Goal: Information Seeking & Learning: Learn about a topic

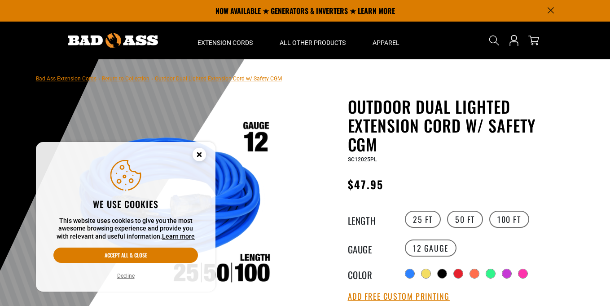
click at [202, 155] on circle "Cookie Consent" at bounding box center [199, 154] width 13 height 13
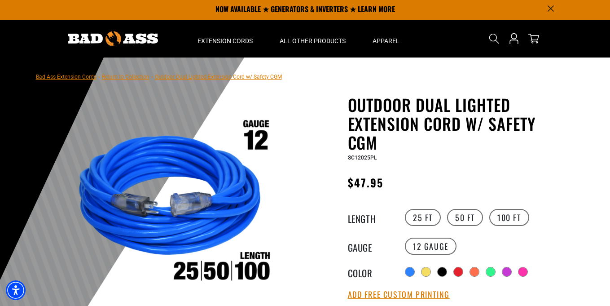
scroll to position [2, 0]
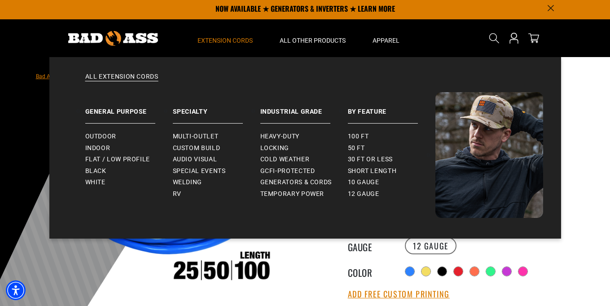
click at [240, 39] on span "Extension Cords" at bounding box center [225, 40] width 55 height 8
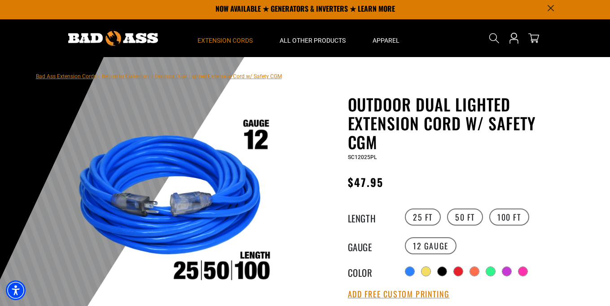
click at [240, 39] on span "Extension Cords" at bounding box center [225, 40] width 55 height 8
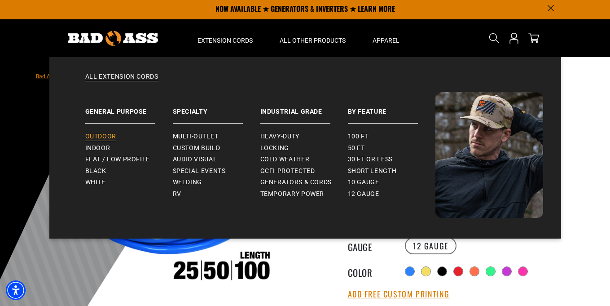
click at [99, 135] on span "Outdoor" at bounding box center [100, 136] width 31 height 8
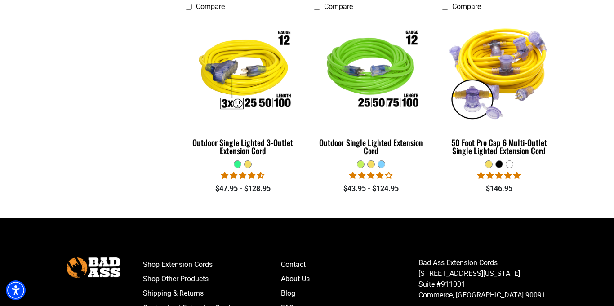
scroll to position [829, 0]
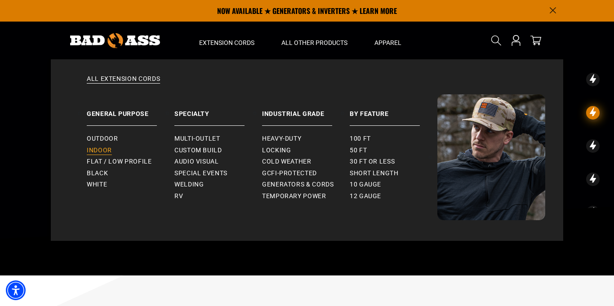
click at [102, 152] on span "Indoor" at bounding box center [99, 150] width 25 height 8
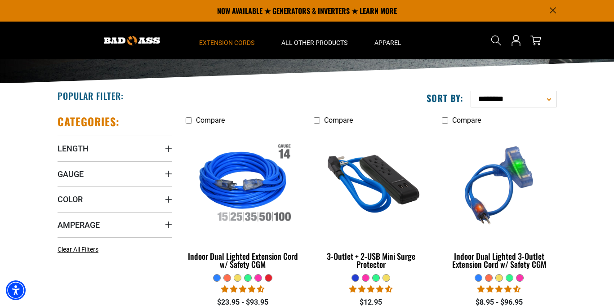
scroll to position [139, 0]
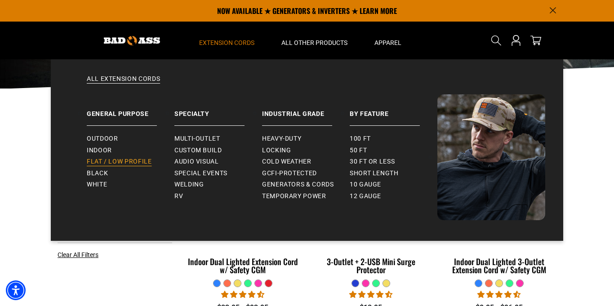
click at [106, 163] on span "Flat / Low Profile" at bounding box center [119, 162] width 65 height 8
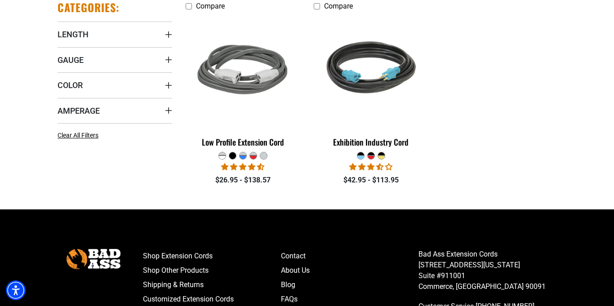
scroll to position [260, 0]
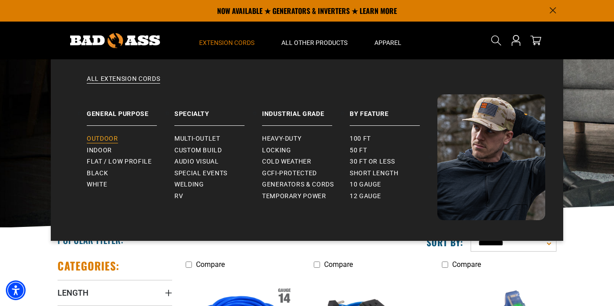
click at [104, 140] on span "Outdoor" at bounding box center [102, 139] width 31 height 8
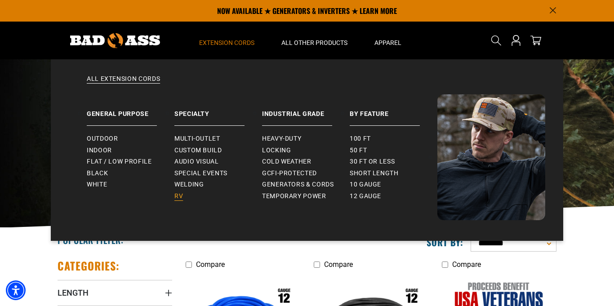
click at [177, 197] on span "RV" at bounding box center [178, 196] width 9 height 8
click at [185, 184] on span "Welding" at bounding box center [188, 185] width 29 height 8
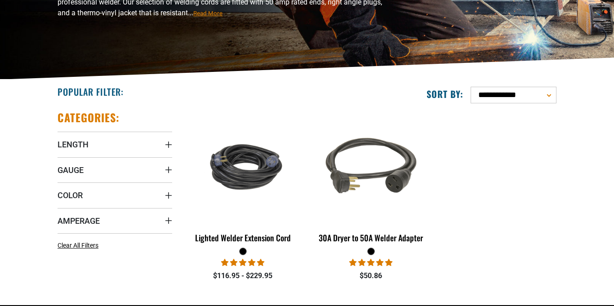
scroll to position [149, 0]
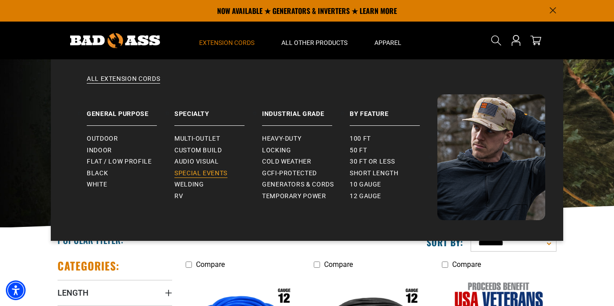
click at [187, 171] on span "Special Events" at bounding box center [200, 173] width 53 height 8
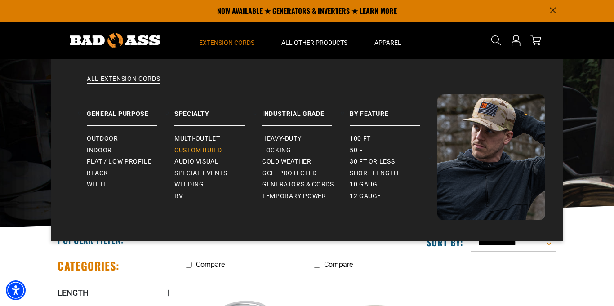
click at [195, 149] on span "Custom Build" at bounding box center [198, 150] width 48 height 8
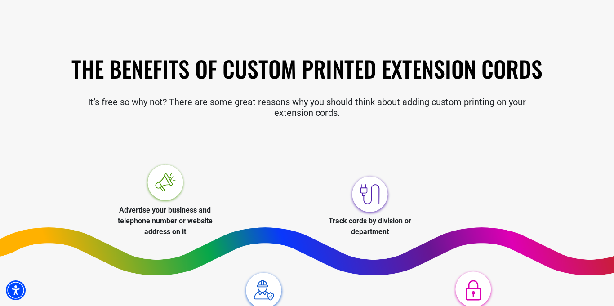
scroll to position [233, 0]
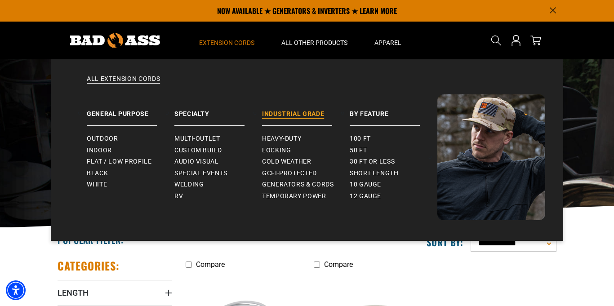
click at [292, 116] on link "Industrial Grade" at bounding box center [306, 109] width 88 height 31
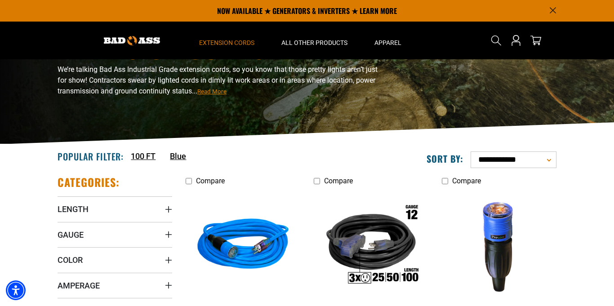
scroll to position [66, 0]
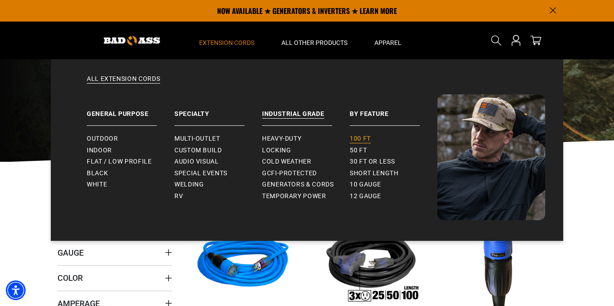
click at [355, 139] on span "100 ft" at bounding box center [359, 139] width 21 height 8
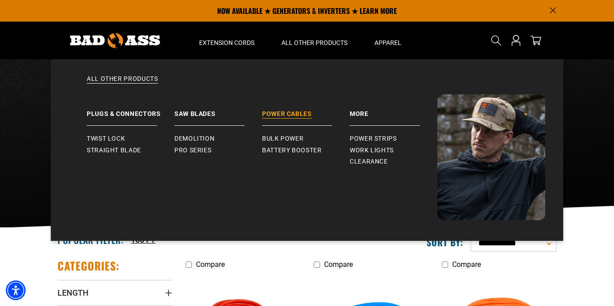
click at [296, 112] on link "Power Cables" at bounding box center [306, 109] width 88 height 31
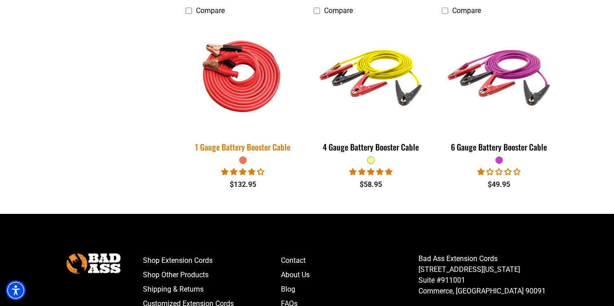
scroll to position [458, 0]
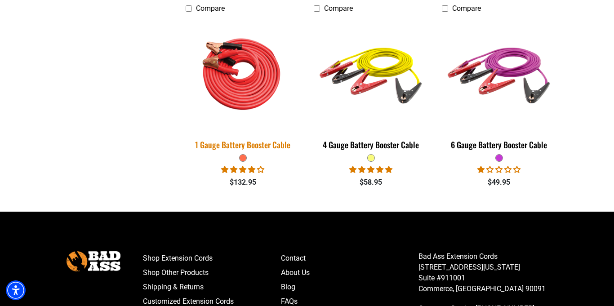
click at [262, 97] on img at bounding box center [243, 73] width 126 height 115
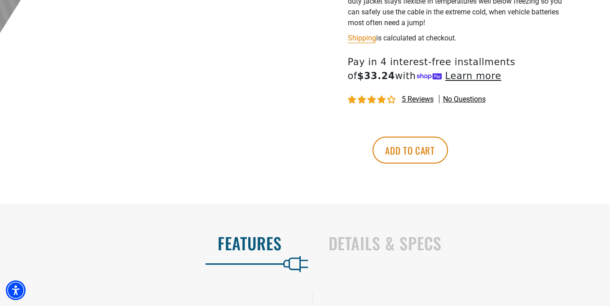
scroll to position [416, 0]
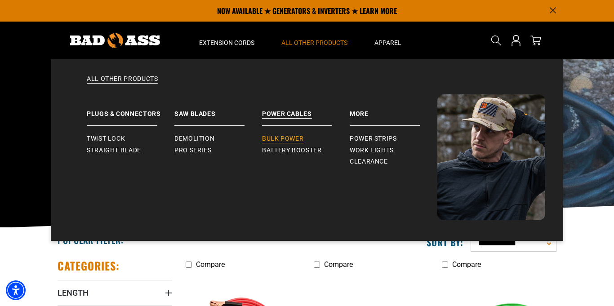
click at [287, 140] on span "Bulk Power" at bounding box center [282, 139] width 41 height 8
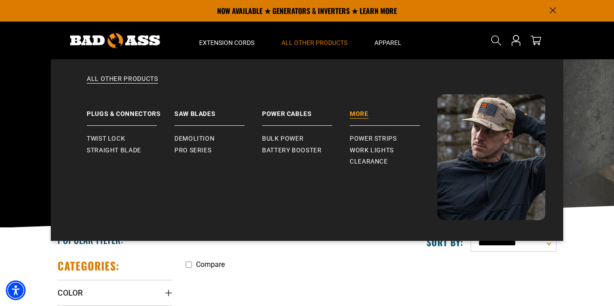
click at [357, 112] on link "More" at bounding box center [393, 109] width 88 height 31
